Goal: Task Accomplishment & Management: Use online tool/utility

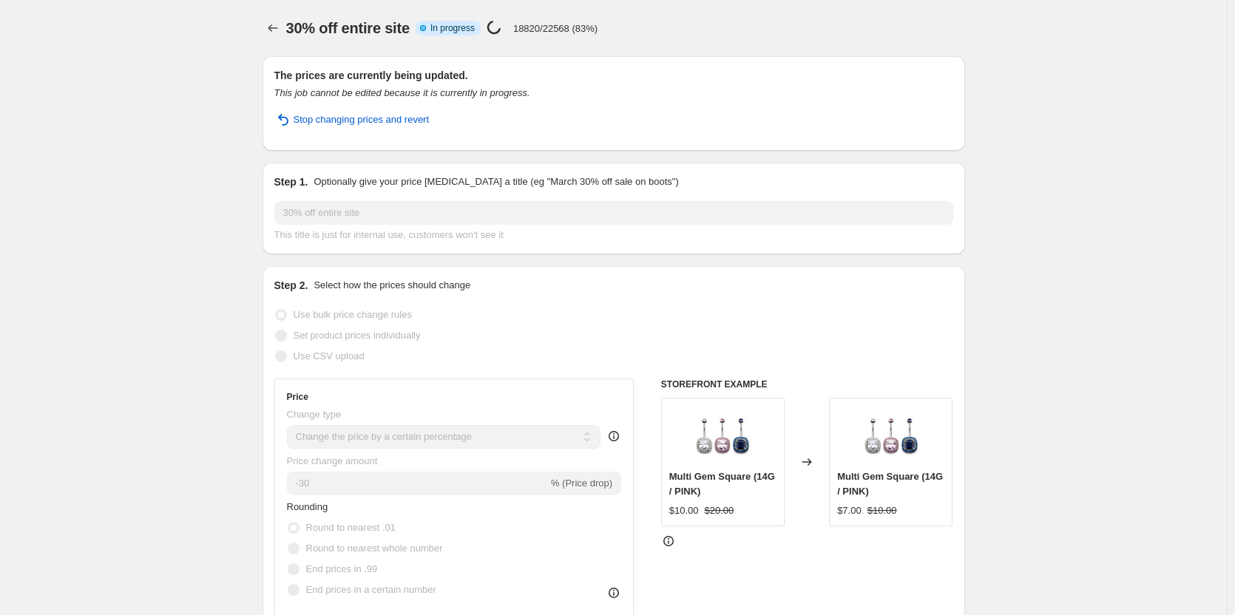
select select "percentage"
select select "collection"
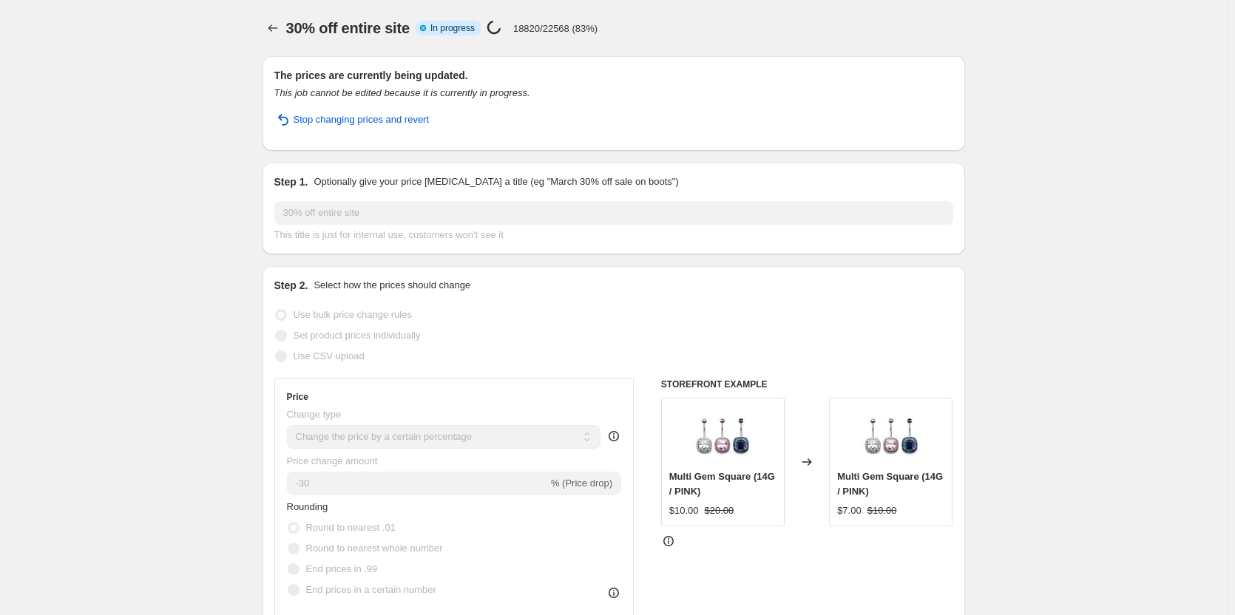
select select "collection"
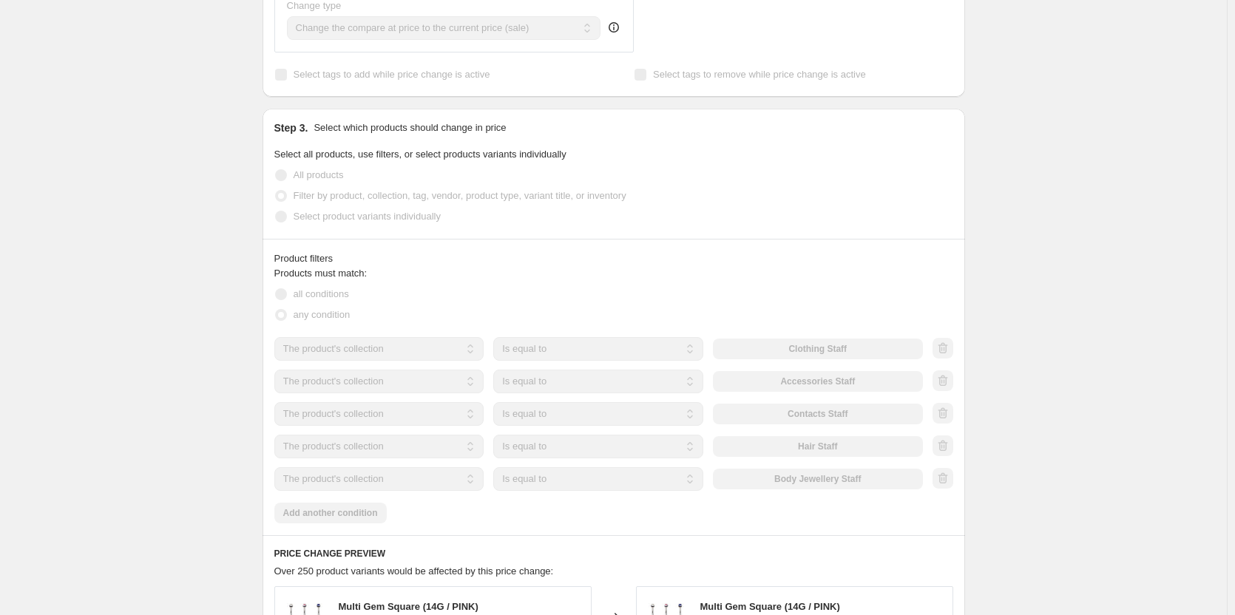
scroll to position [680, 0]
